Goal: Task Accomplishment & Management: Use online tool/utility

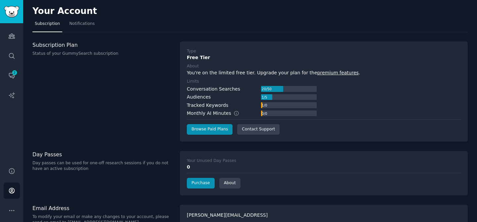
scroll to position [13, 0]
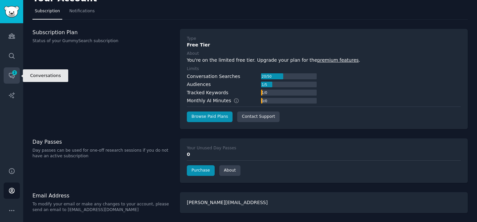
click at [11, 71] on link "Conversations 2" at bounding box center [12, 75] width 16 height 16
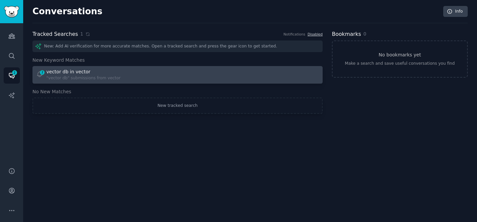
click at [81, 73] on div "vector db in vector" at bounding box center [68, 71] width 44 height 7
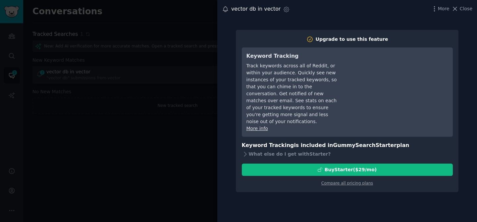
click at [464, 13] on div "More Close" at bounding box center [451, 9] width 41 height 8
click at [463, 12] on span "Close" at bounding box center [466, 8] width 13 height 7
